Goal: Task Accomplishment & Management: Manage account settings

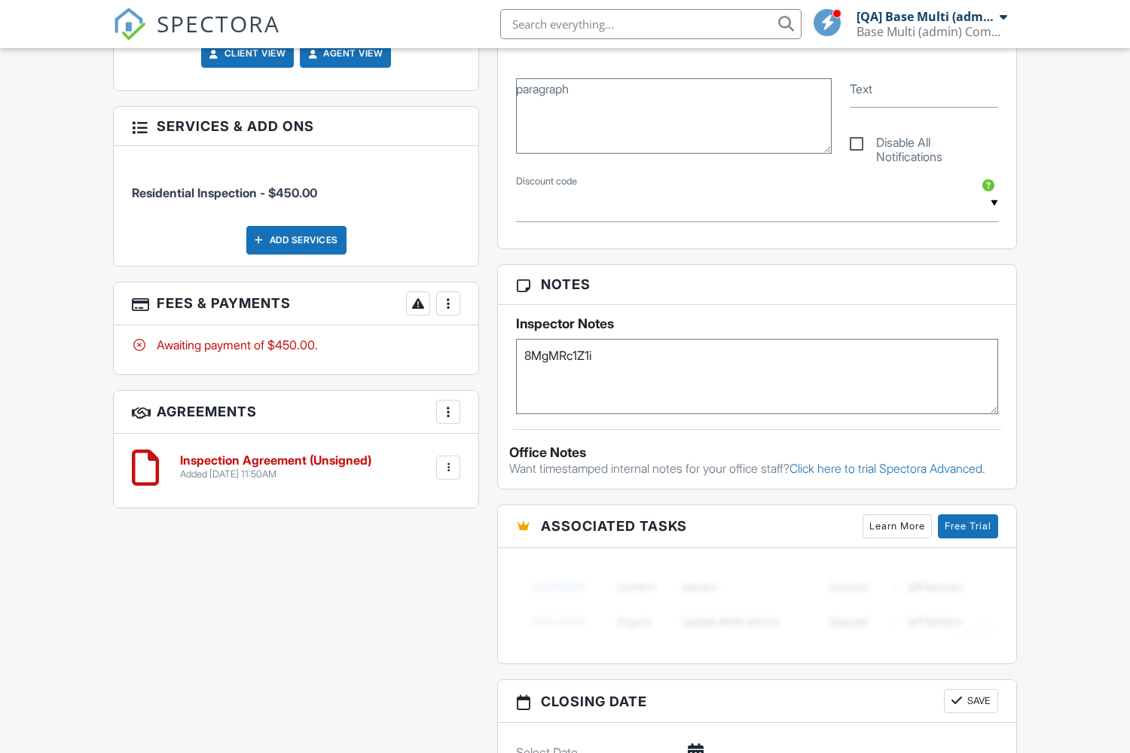
scroll to position [466, 0]
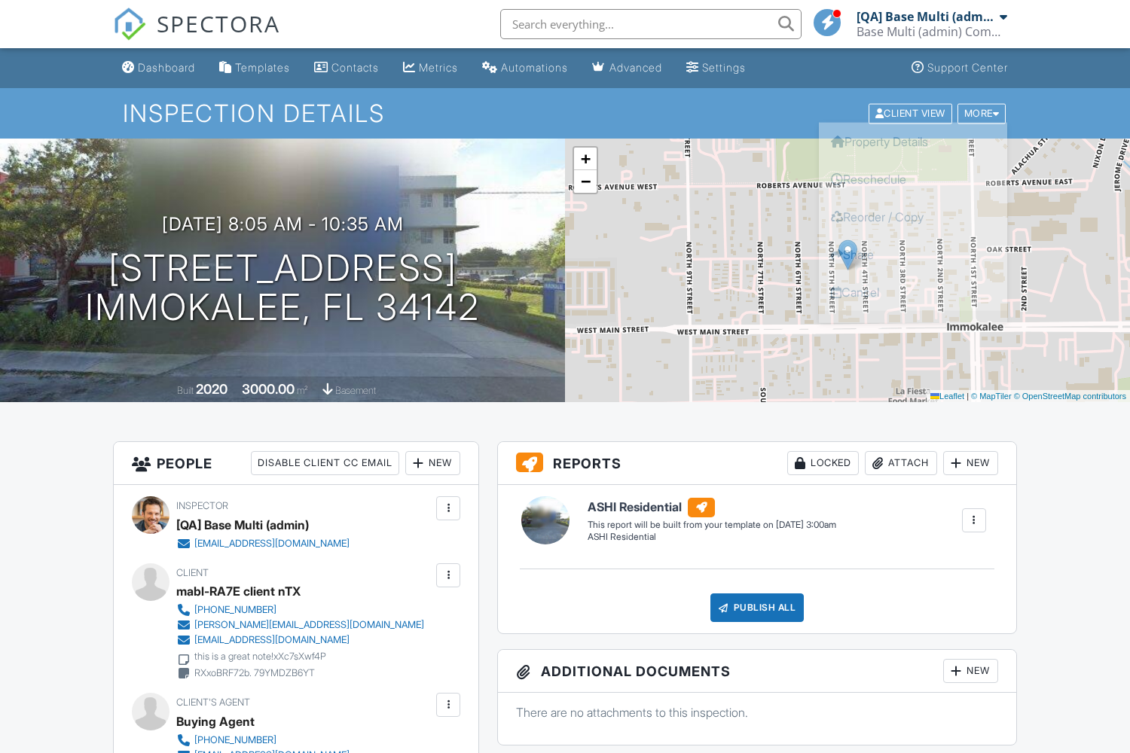
click at [913, 329] on link "Delete" at bounding box center [913, 329] width 188 height 38
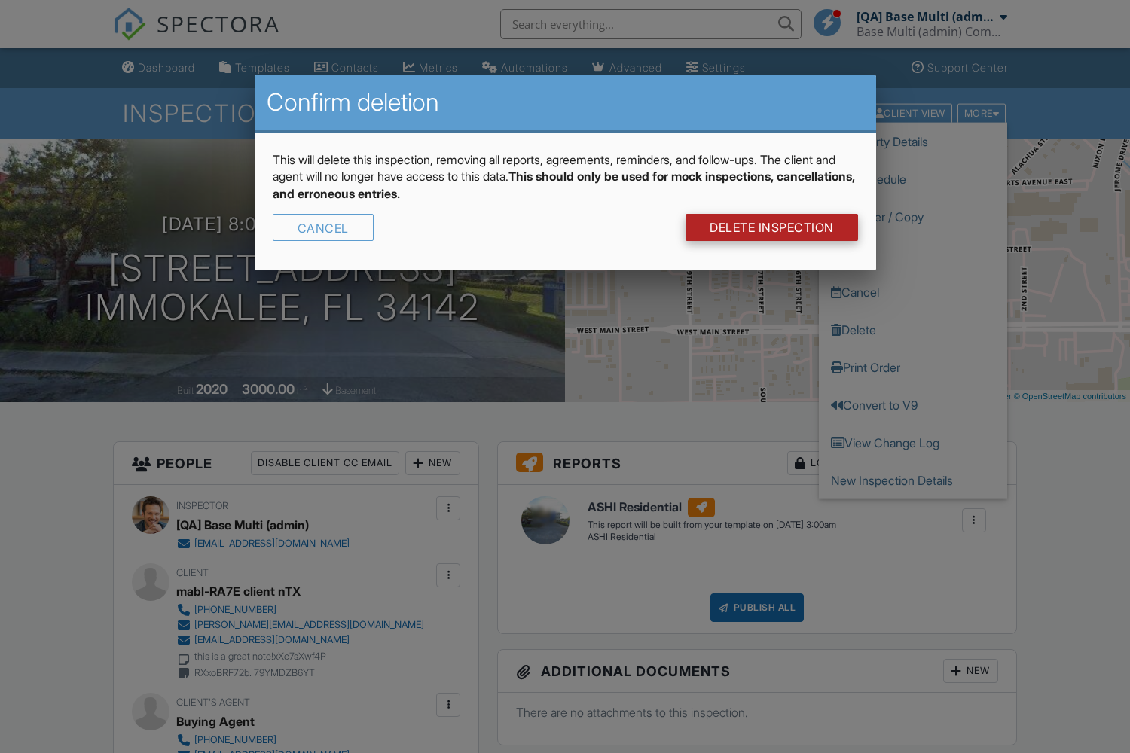
click at [770, 228] on link "DELETE Inspection" at bounding box center [772, 227] width 173 height 27
